Goal: Information Seeking & Learning: Learn about a topic

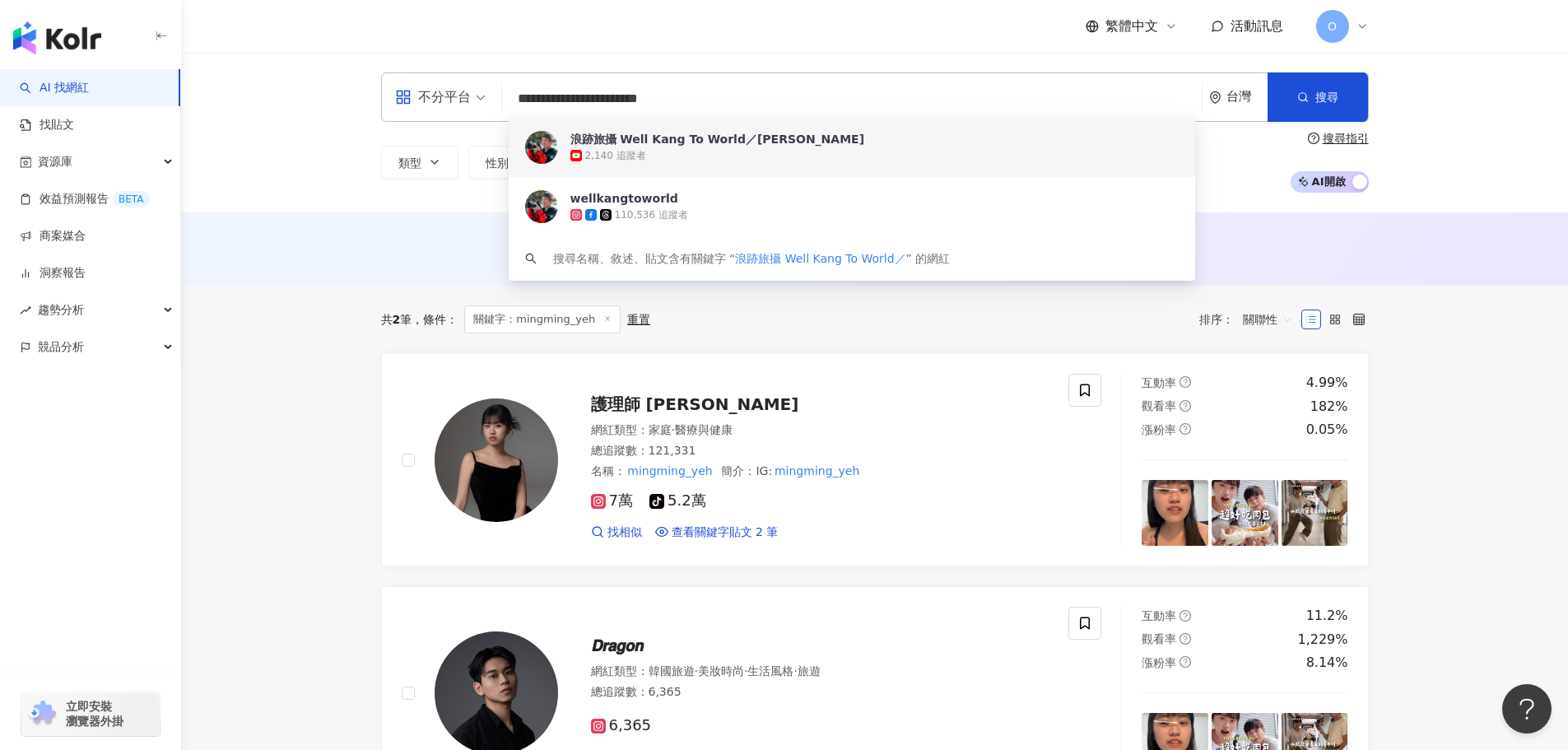
click at [658, 149] on div "2,140 追蹤者" at bounding box center [875, 155] width 609 height 17
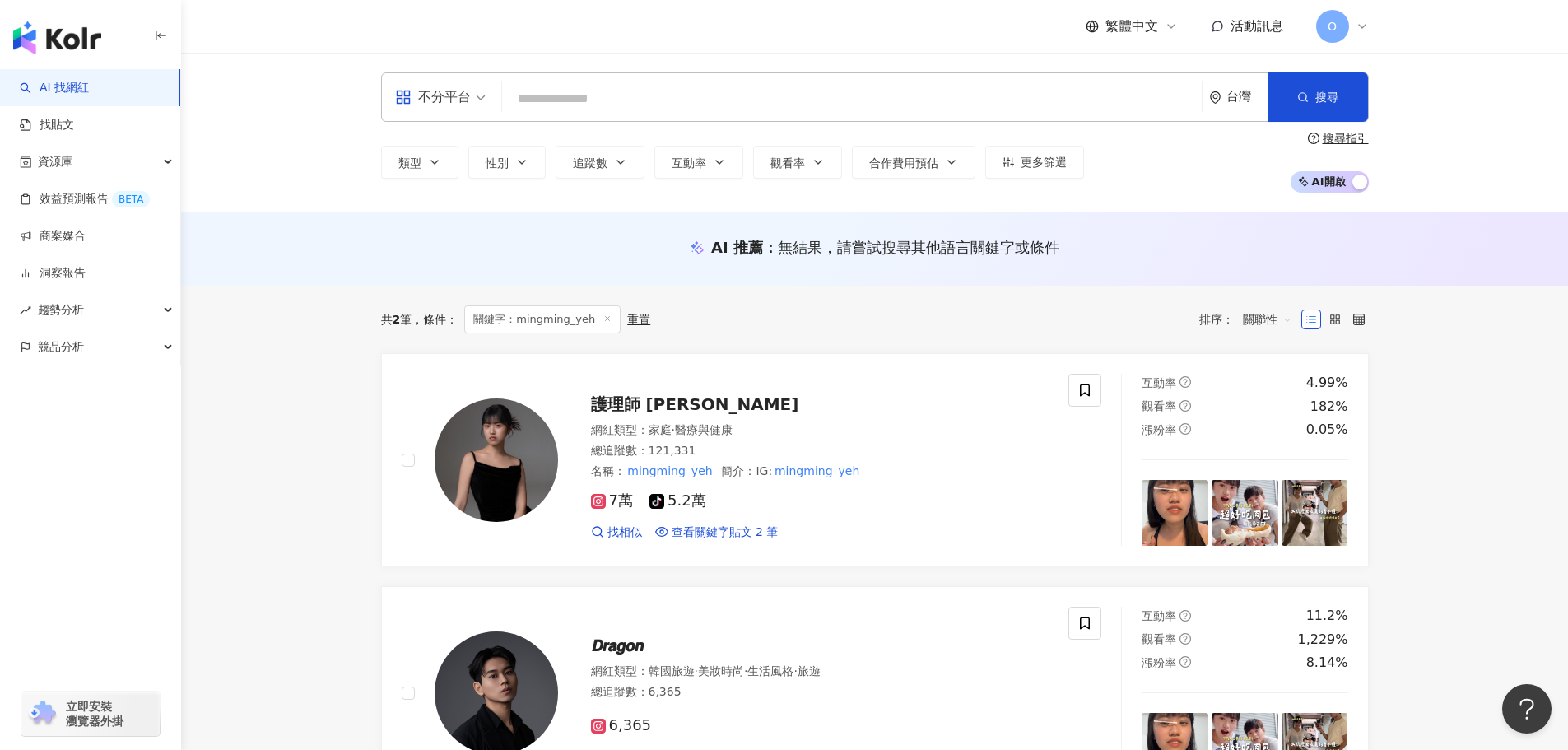
click at [766, 100] on input "search" at bounding box center [852, 98] width 687 height 31
paste input "**********"
type input "**********"
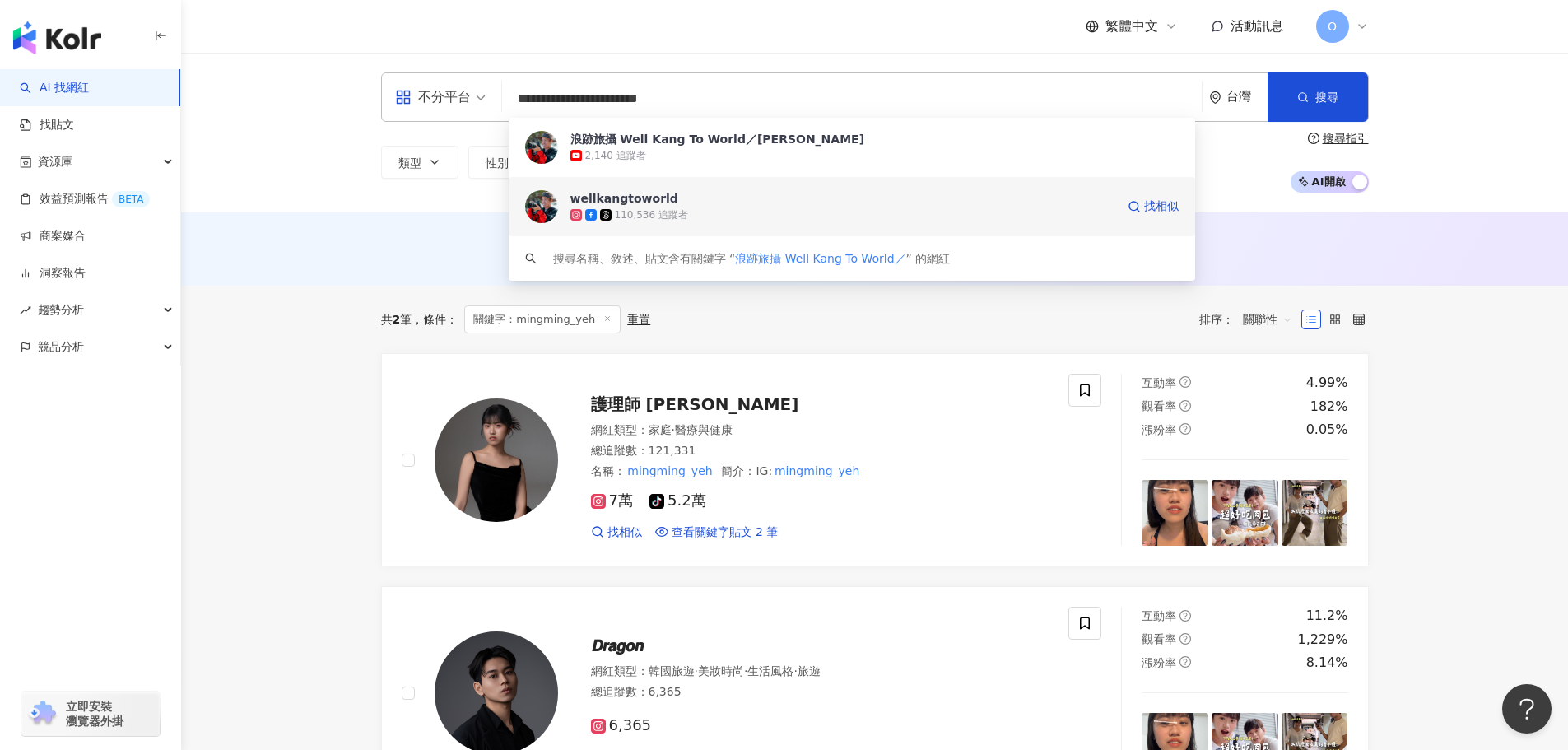
click at [725, 198] on span "wellkangtoworld" at bounding box center [843, 199] width 545 height 17
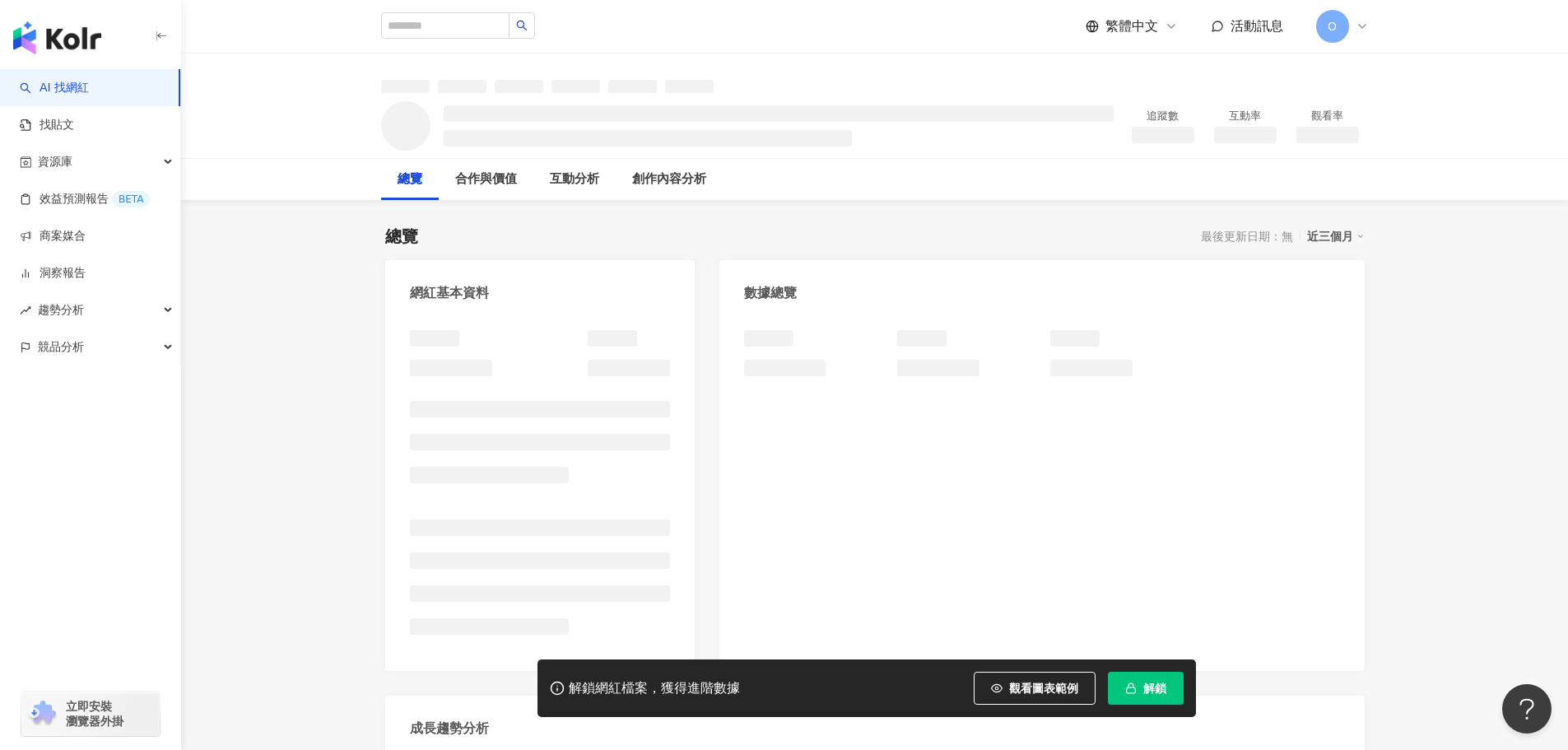
click at [1144, 695] on span "解鎖" at bounding box center [1155, 688] width 23 height 13
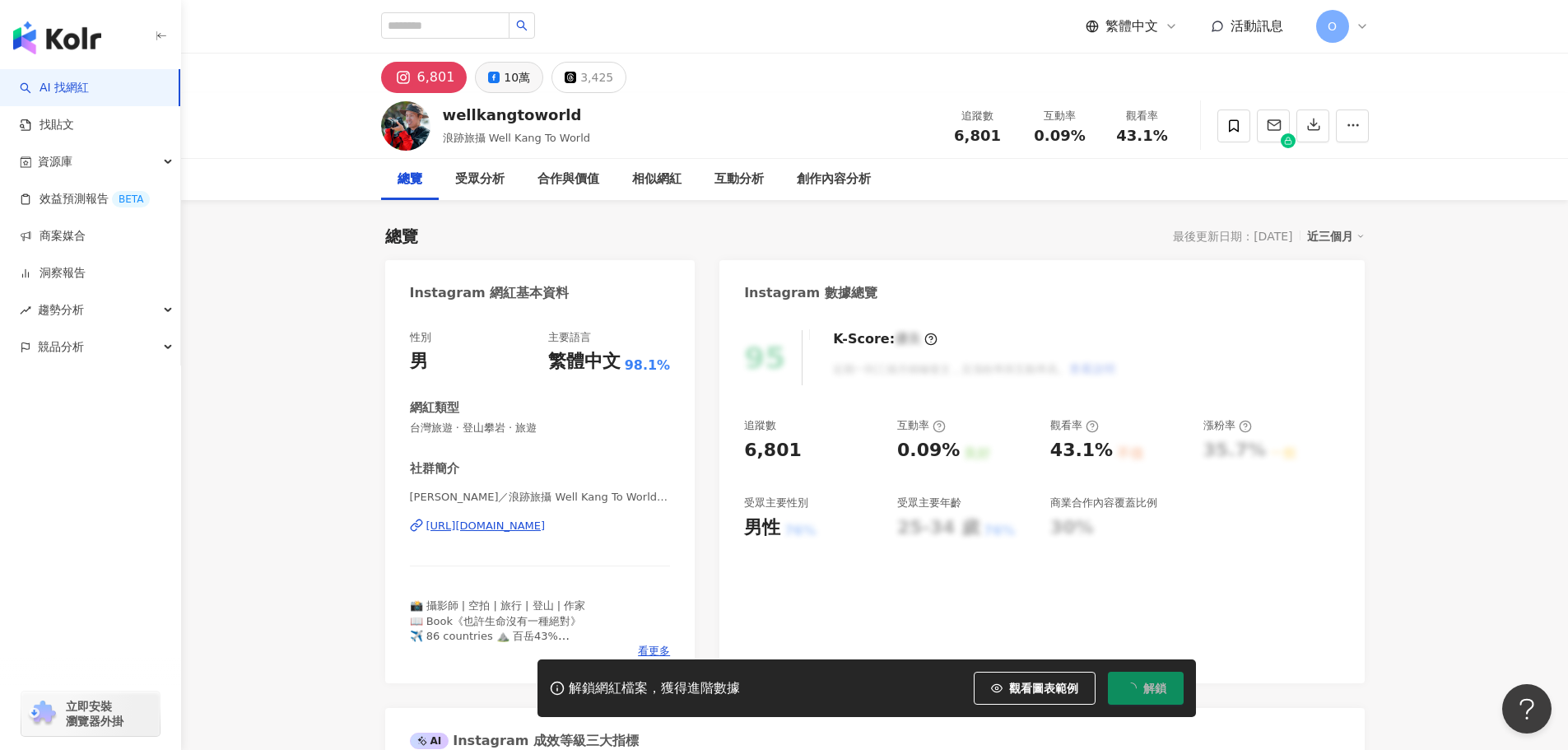
click at [499, 88] on button "10萬" at bounding box center [509, 77] width 68 height 31
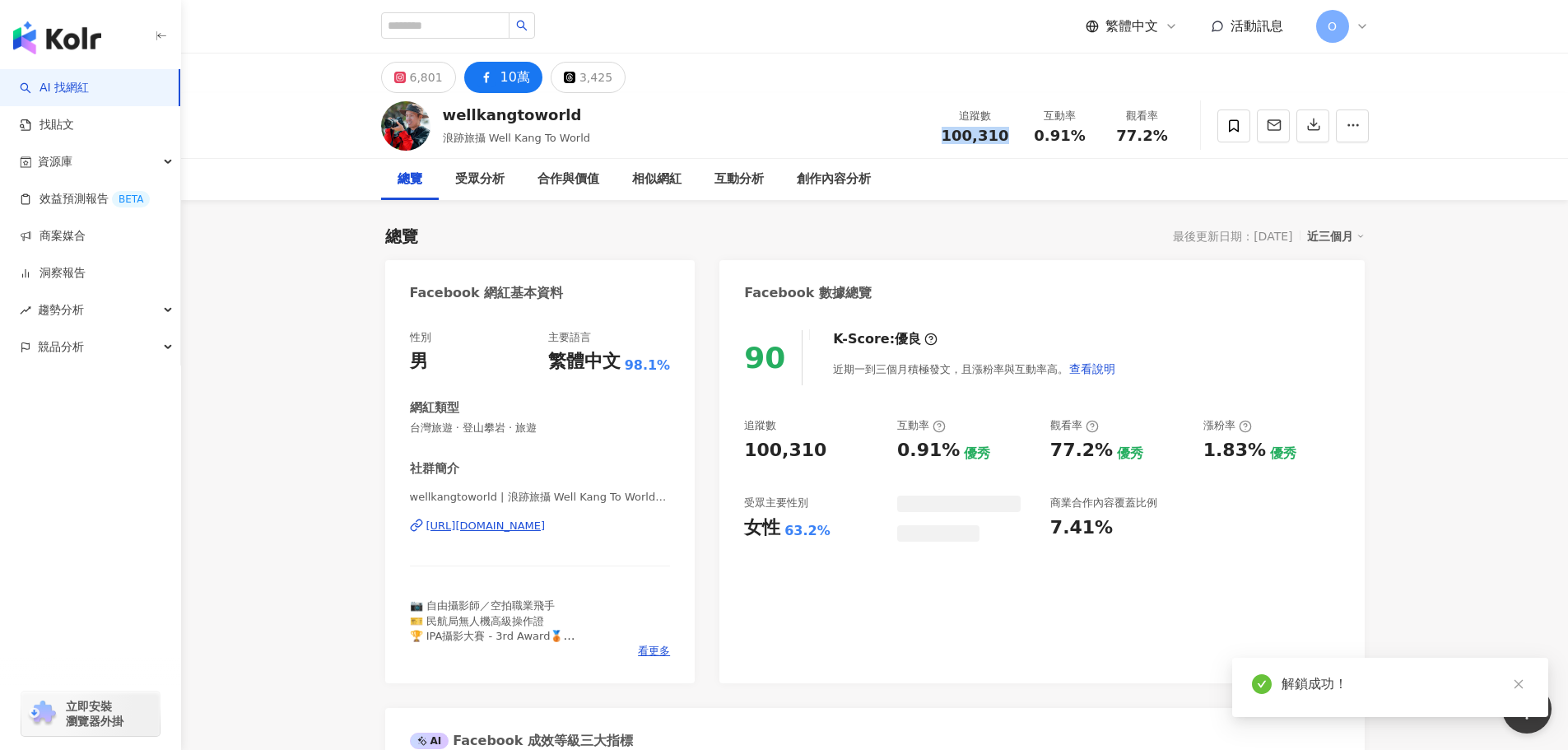
click at [1012, 136] on div "追蹤數 100,310" at bounding box center [975, 125] width 87 height 35
click at [750, 178] on div "互動分析" at bounding box center [739, 179] width 49 height 19
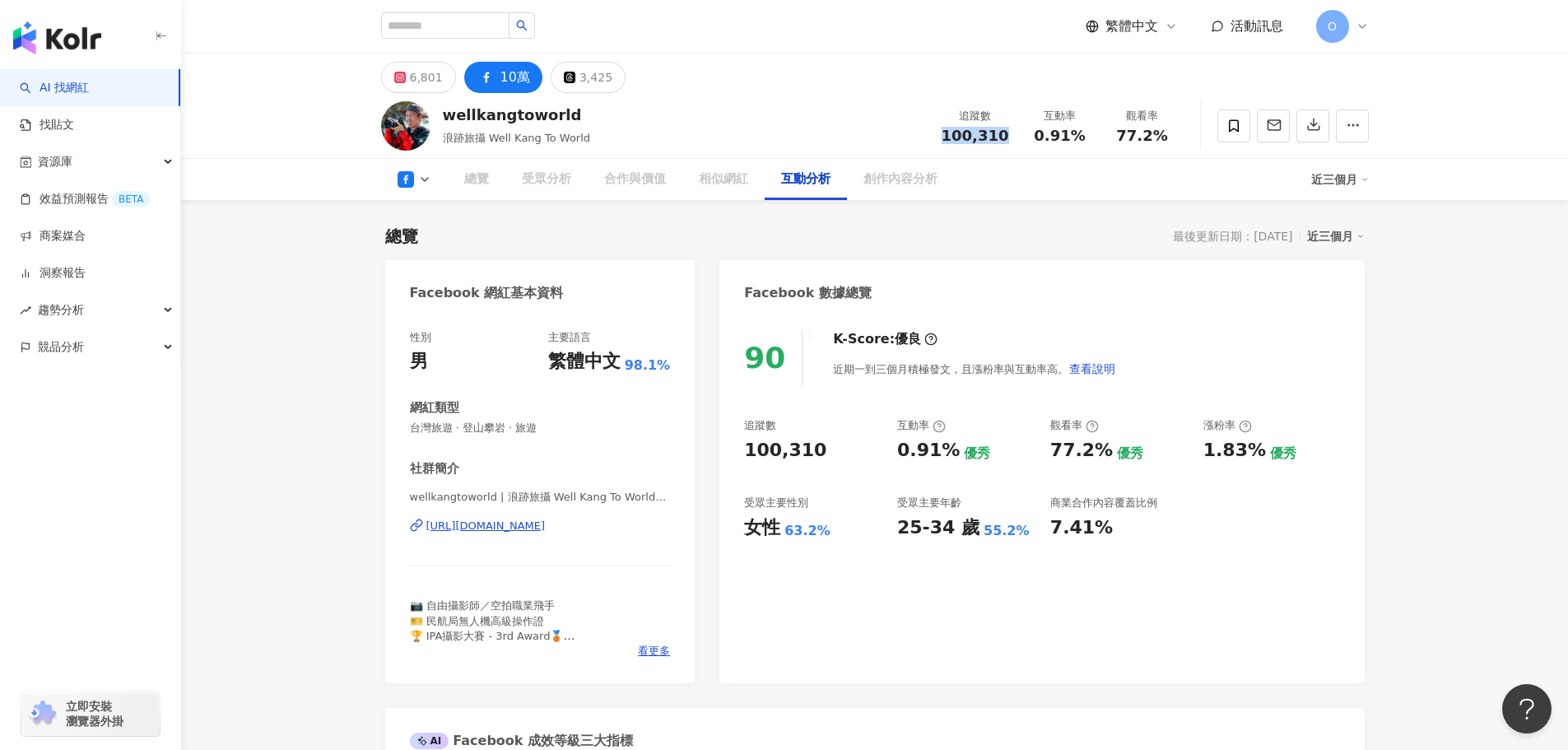
scroll to position [2528, 0]
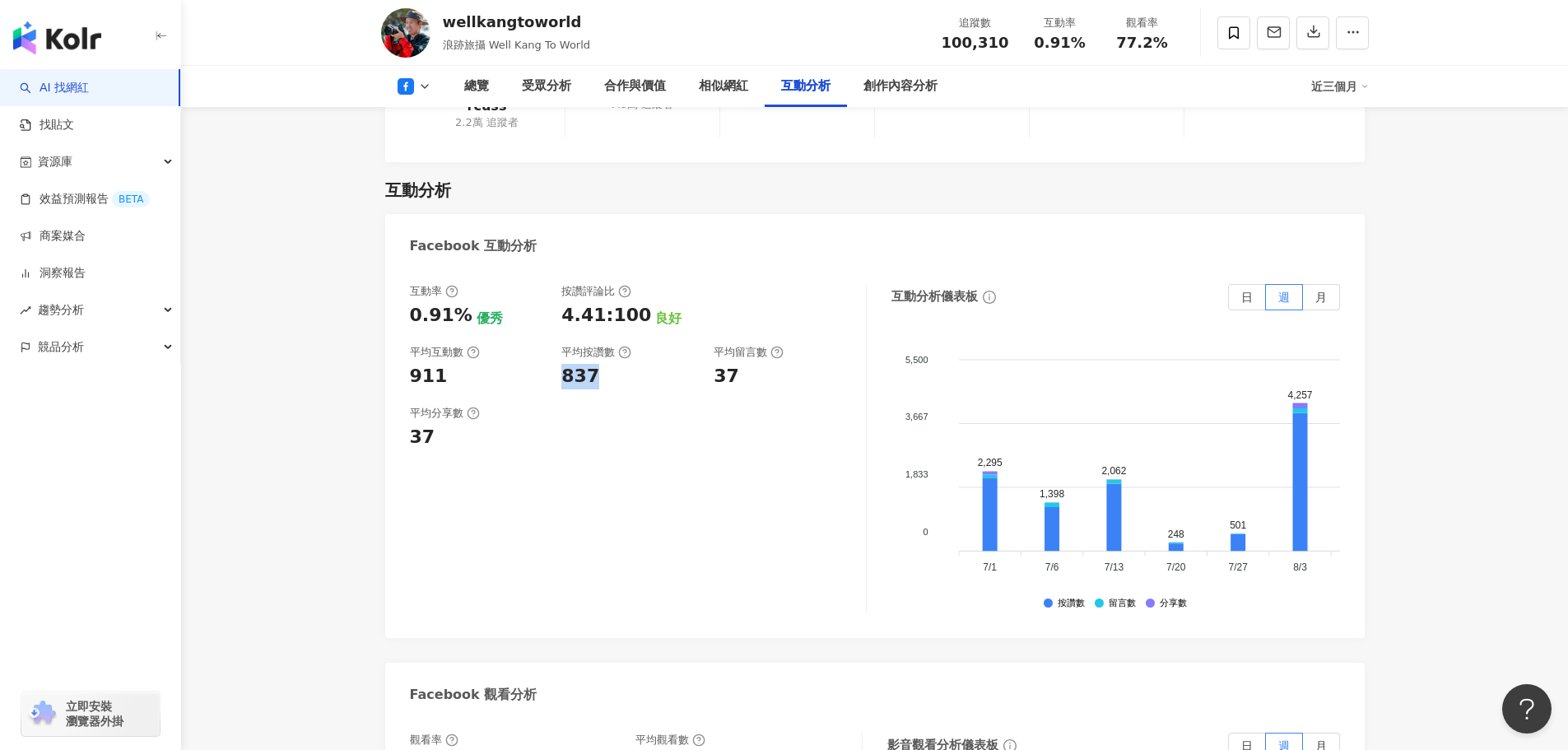
drag, startPoint x: 587, startPoint y: 330, endPoint x: 562, endPoint y: 328, distance: 25.1
click at [562, 364] on div "837" at bounding box center [630, 377] width 136 height 26
copy div "837"
drag, startPoint x: 448, startPoint y: 315, endPoint x: 409, endPoint y: 316, distance: 39.0
click at [410, 364] on div "911" at bounding box center [478, 377] width 136 height 26
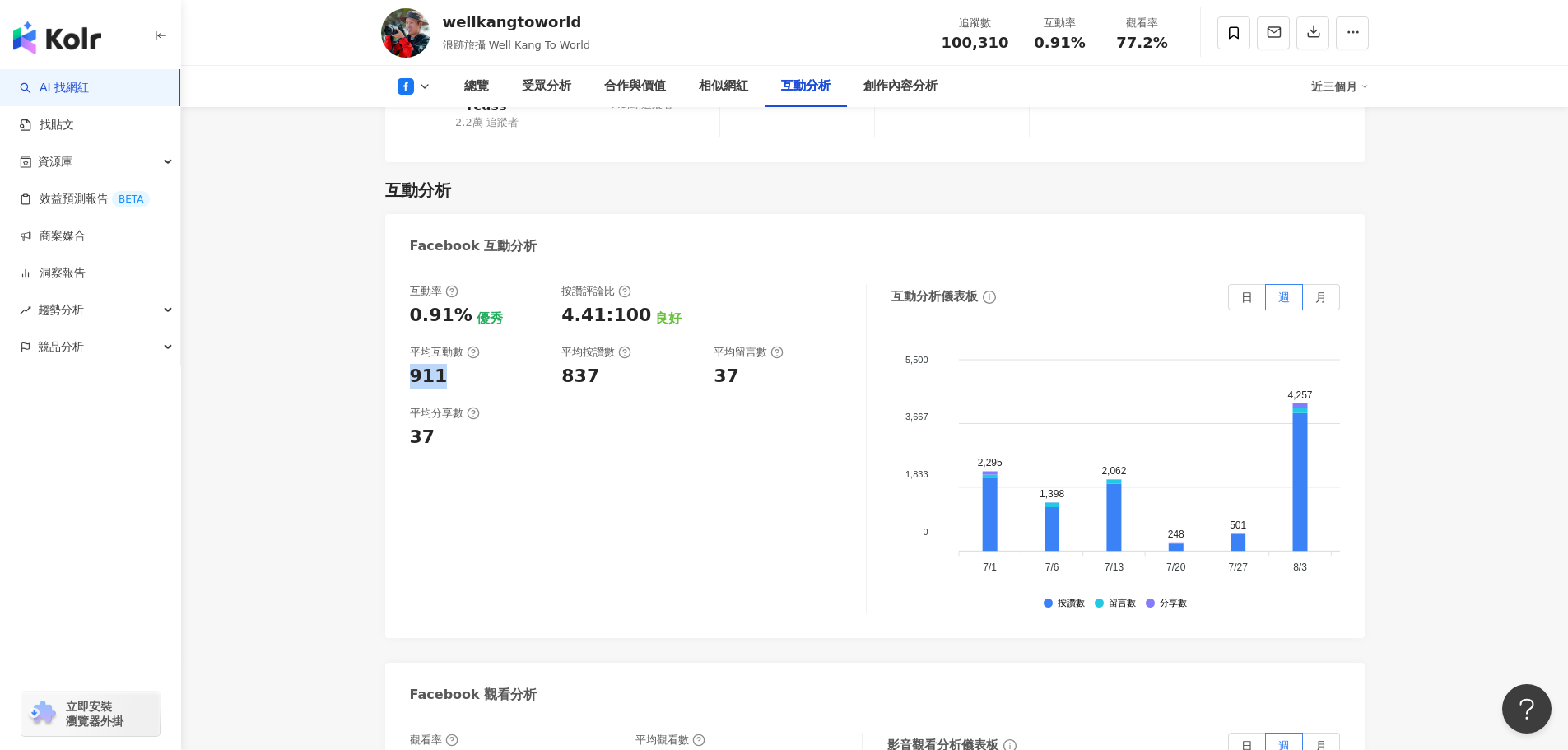
copy div "911"
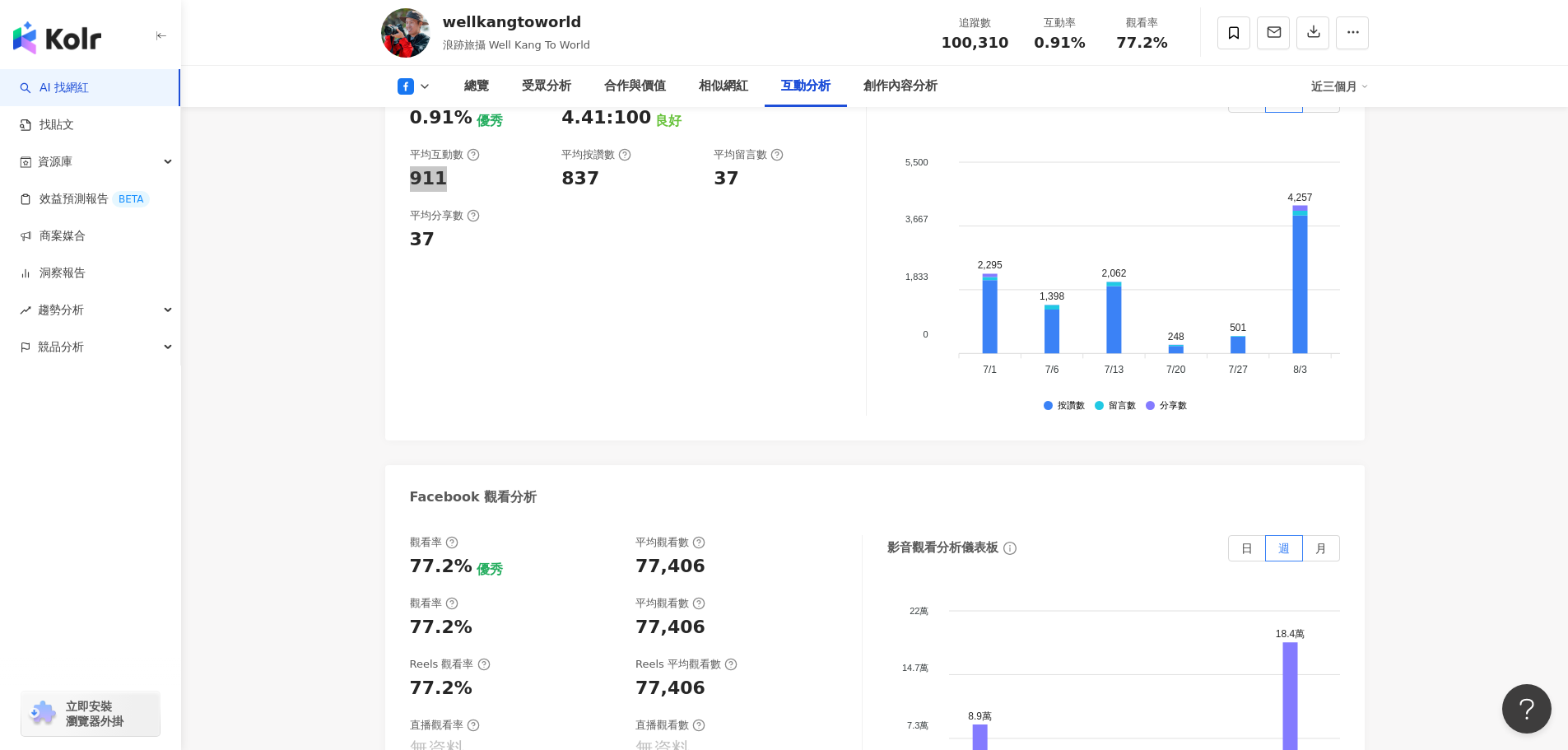
scroll to position [2775, 0]
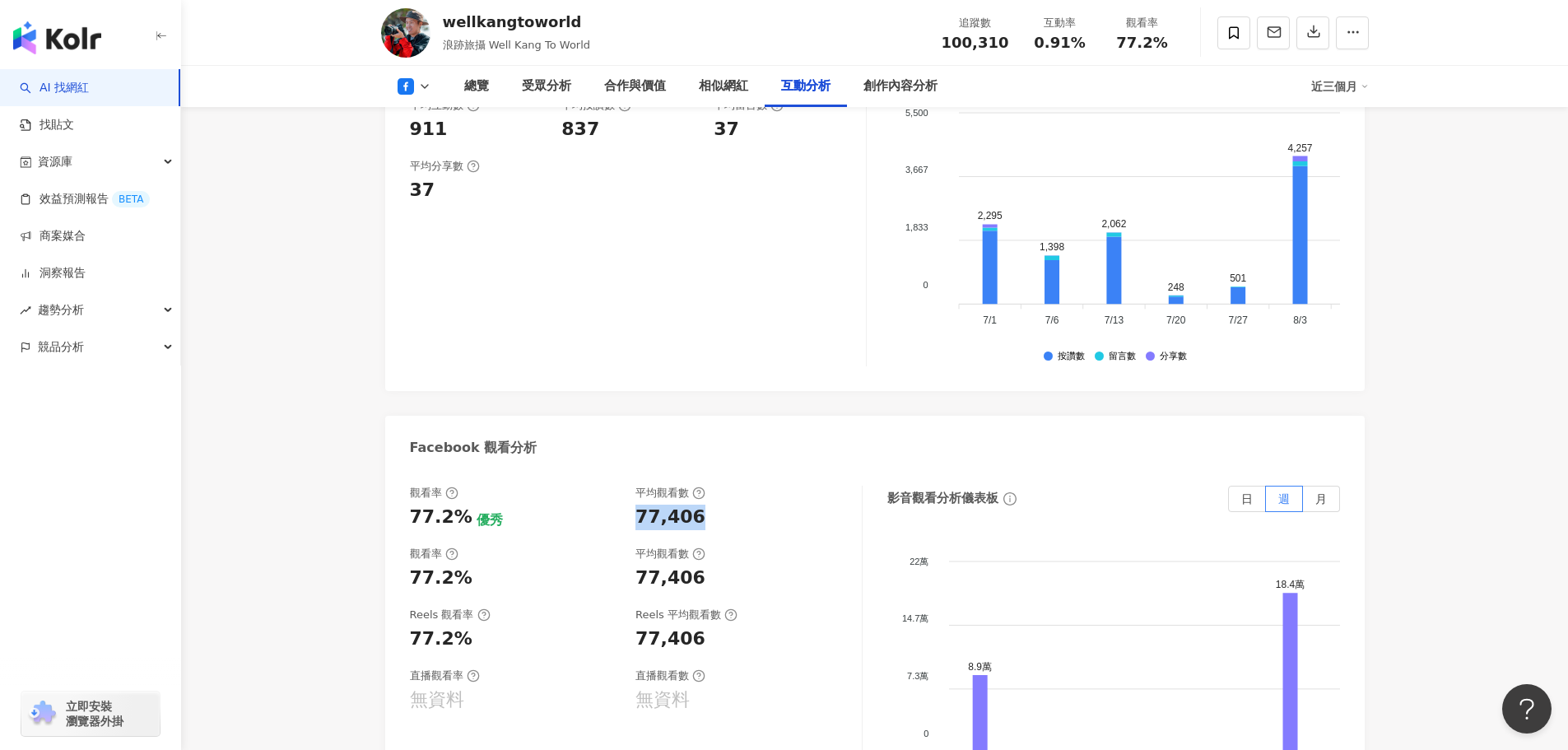
drag, startPoint x: 627, startPoint y: 464, endPoint x: 699, endPoint y: 465, distance: 72.0
click at [699, 486] on div "觀看率 77.2% 優秀 平均觀看數 77,406" at bounding box center [628, 508] width 436 height 44
copy div "77,406"
